Goal: Task Accomplishment & Management: Manage account settings

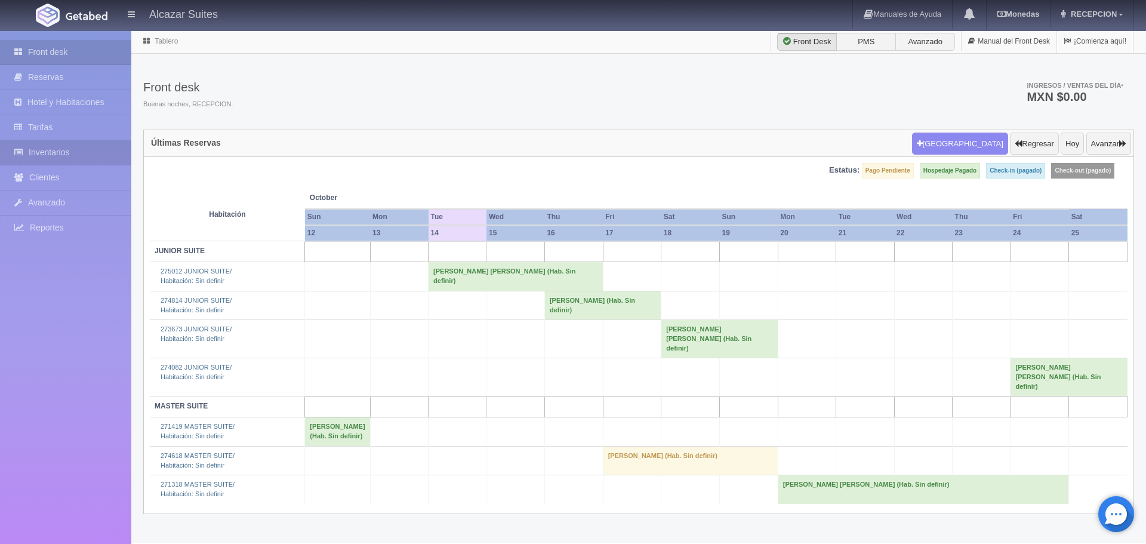
click at [58, 155] on link "Inventarios" at bounding box center [65, 152] width 131 height 24
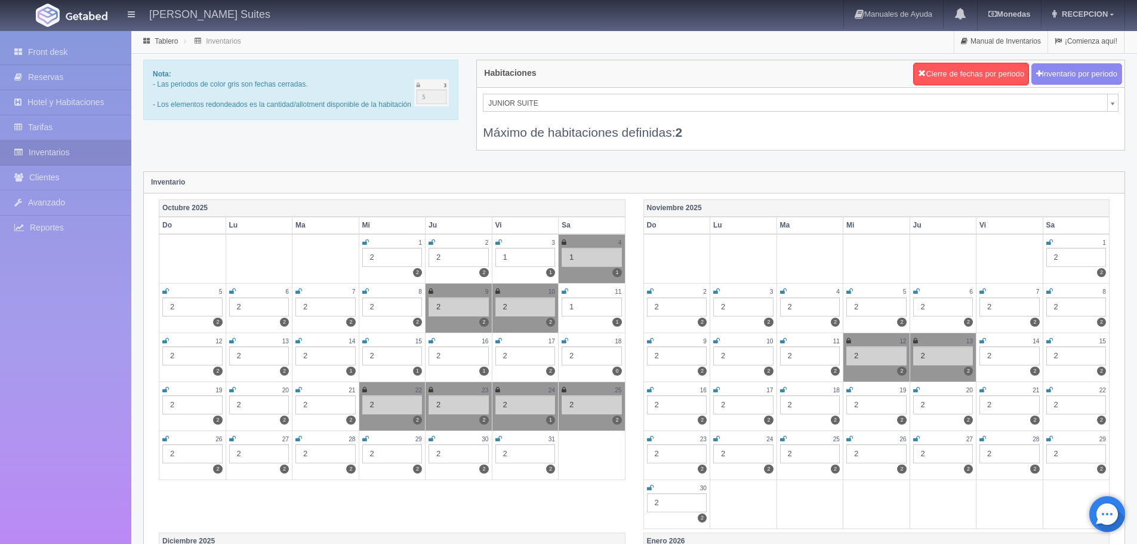
click at [298, 344] on icon at bounding box center [298, 340] width 7 height 7
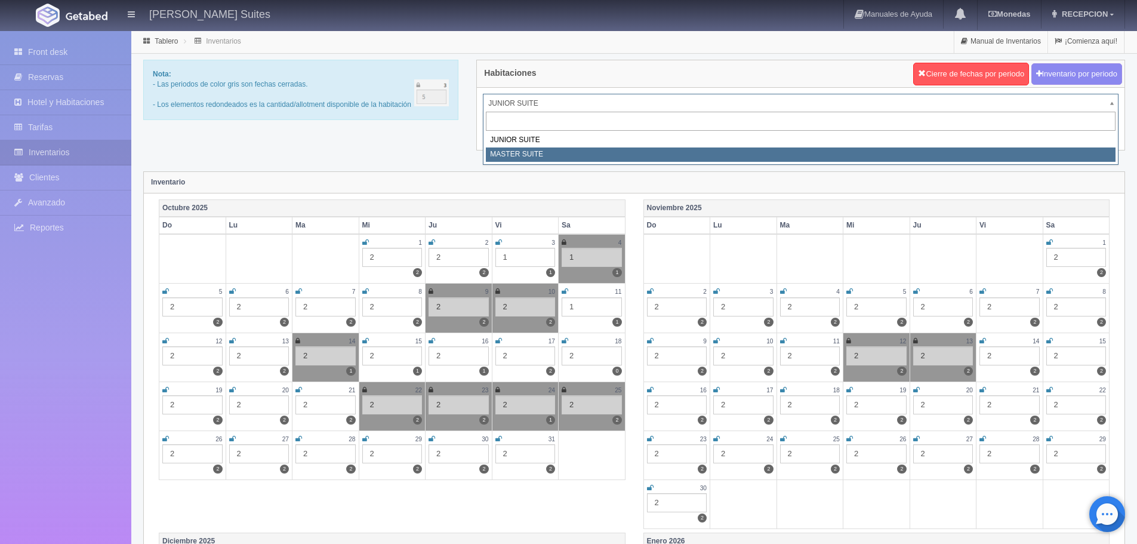
select select "305"
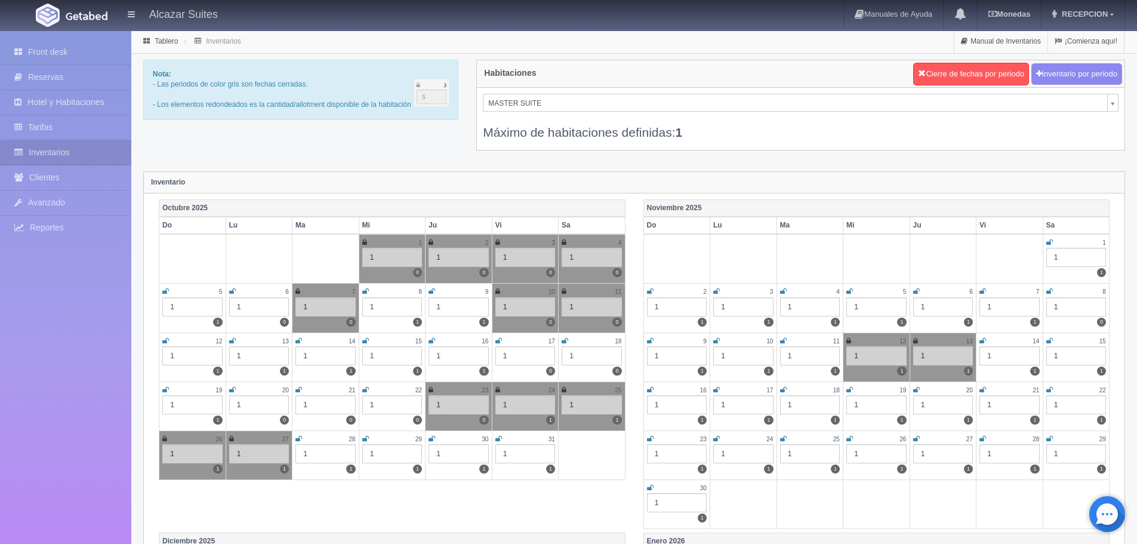
click at [298, 340] on icon at bounding box center [298, 340] width 7 height 7
